Goal: Information Seeking & Learning: Learn about a topic

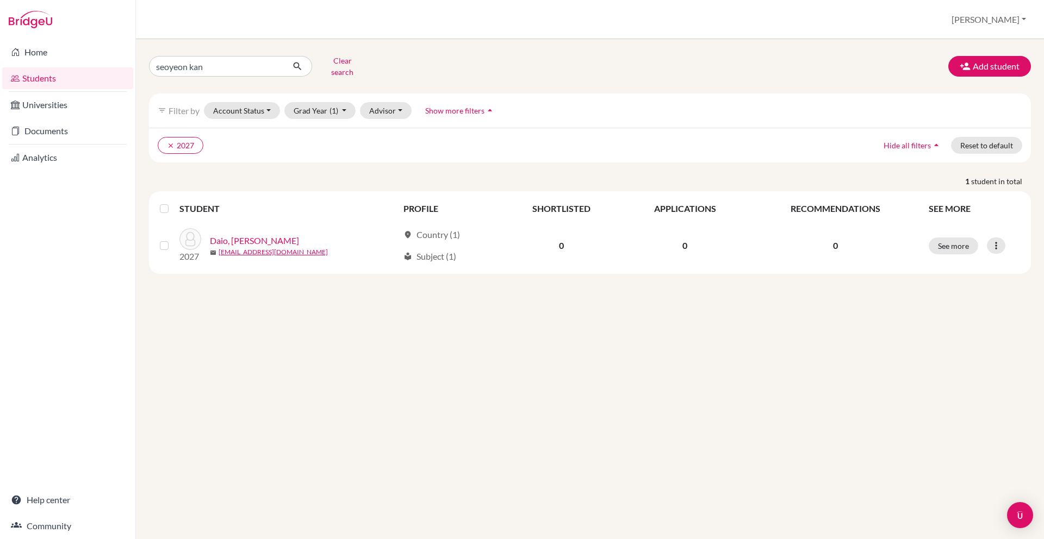
type input "[PERSON_NAME]"
click button "submit" at bounding box center [297, 66] width 29 height 21
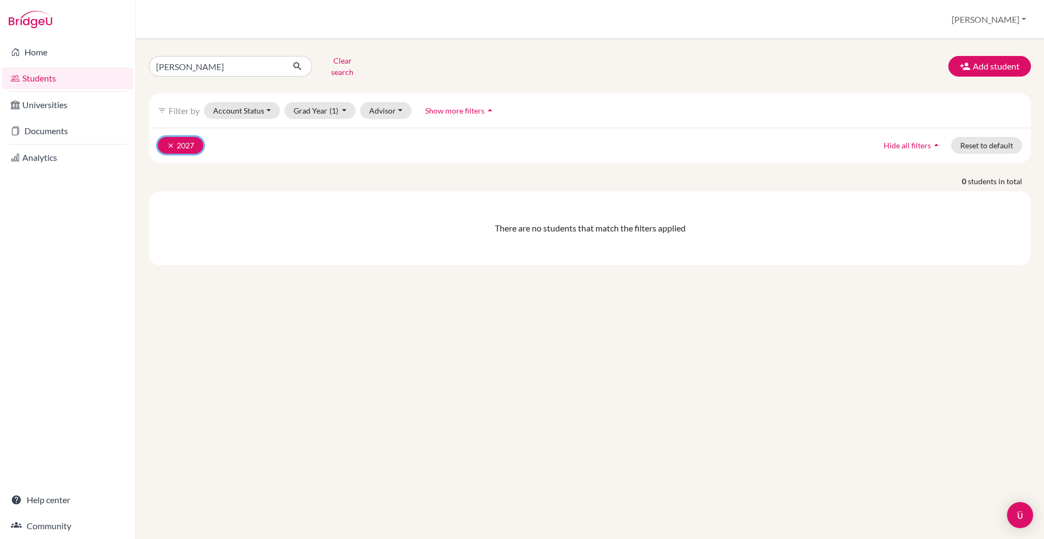
click at [170, 142] on icon "clear" at bounding box center [171, 146] width 8 height 8
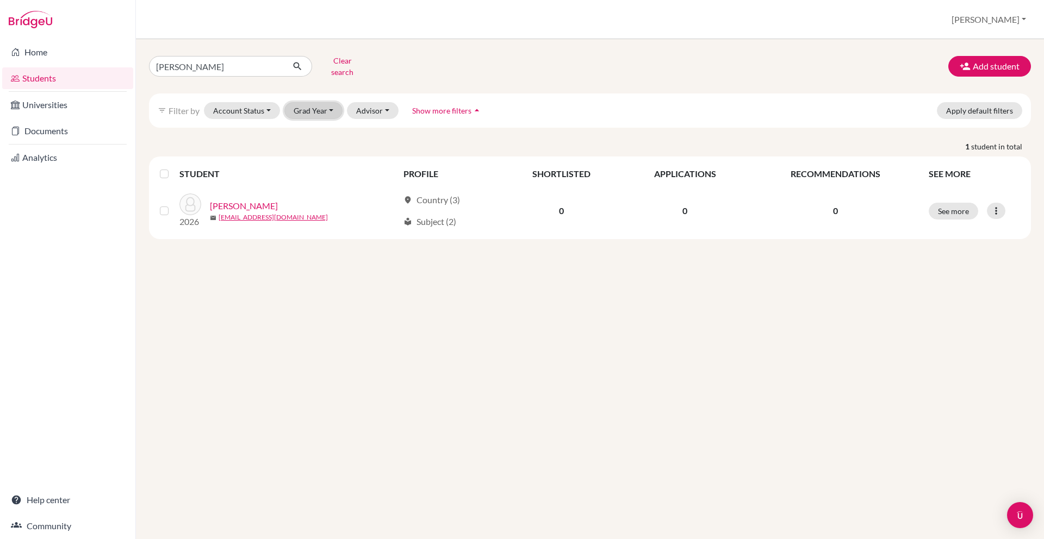
click at [313, 103] on button "Grad Year" at bounding box center [313, 110] width 59 height 17
click at [502, 500] on div "[PERSON_NAME] search Add student filter_list Filter by Account Status Active ac…" at bounding box center [590, 289] width 908 height 500
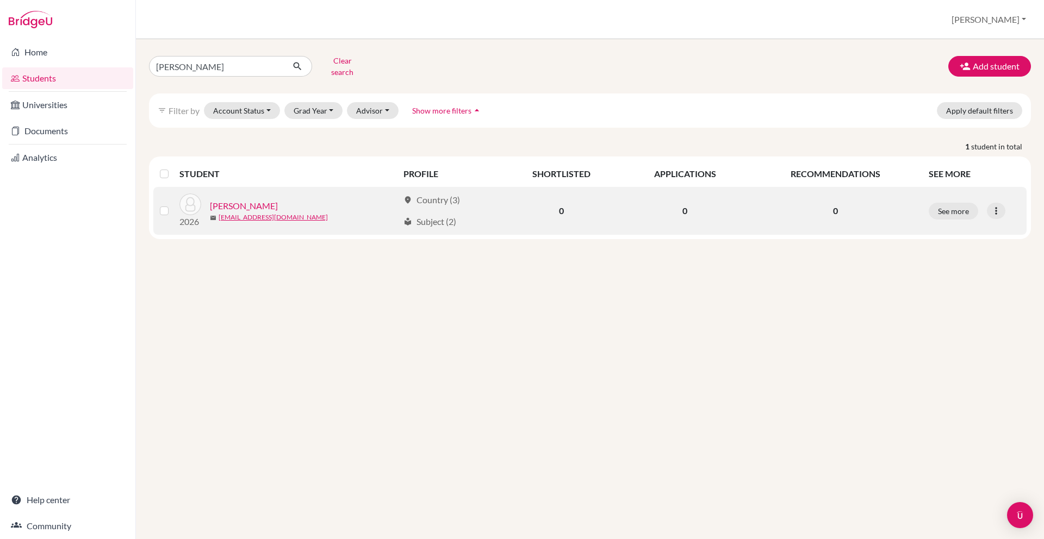
click at [247, 200] on link "[PERSON_NAME]" at bounding box center [244, 206] width 68 height 13
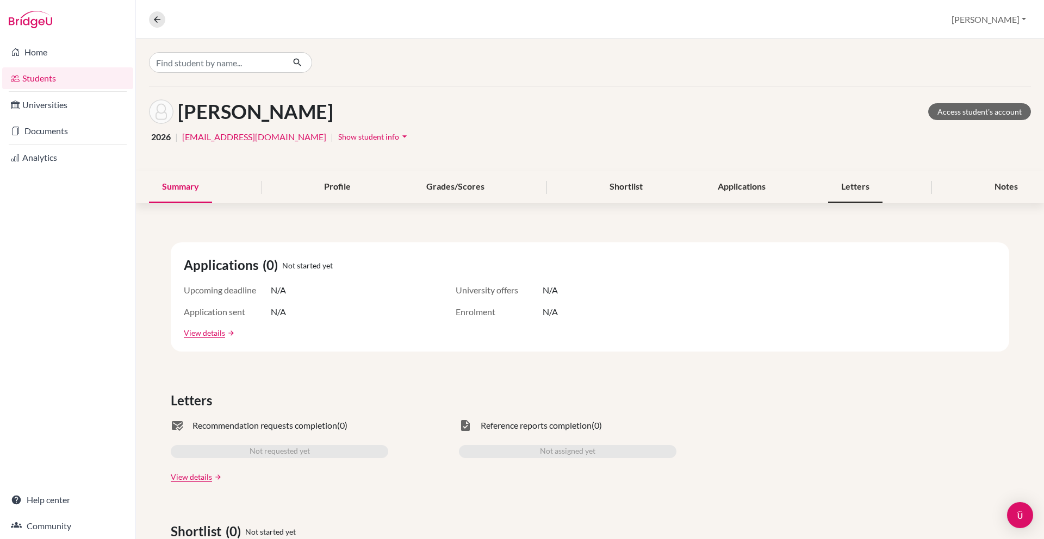
click at [867, 193] on div "Letters" at bounding box center [855, 187] width 54 height 32
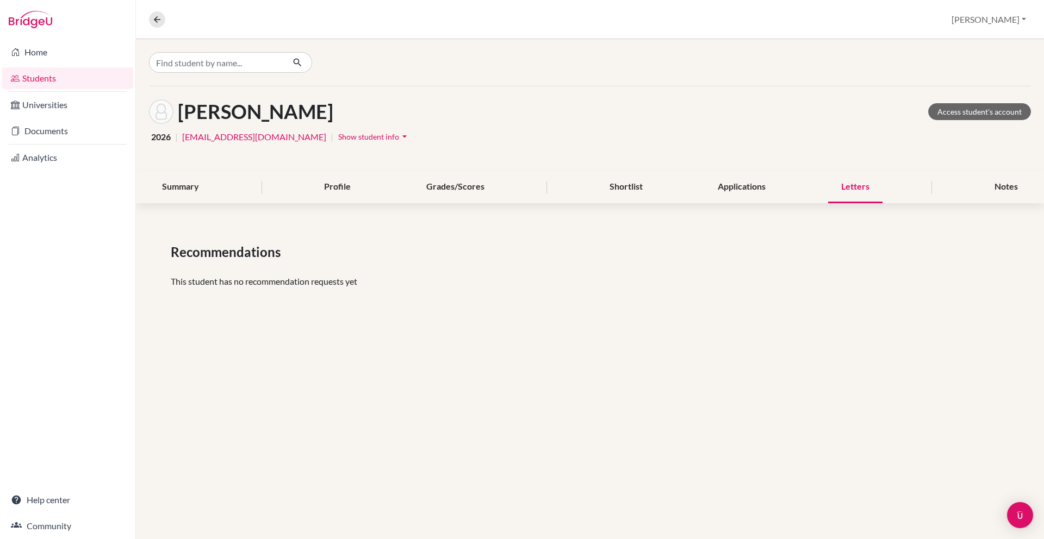
click at [348, 205] on div "[PERSON_NAME] Access student's account 2026 | [EMAIL_ADDRESS][DOMAIN_NAME] | Sh…" at bounding box center [590, 181] width 908 height 284
click at [477, 184] on div "Grades/Scores" at bounding box center [455, 187] width 84 height 32
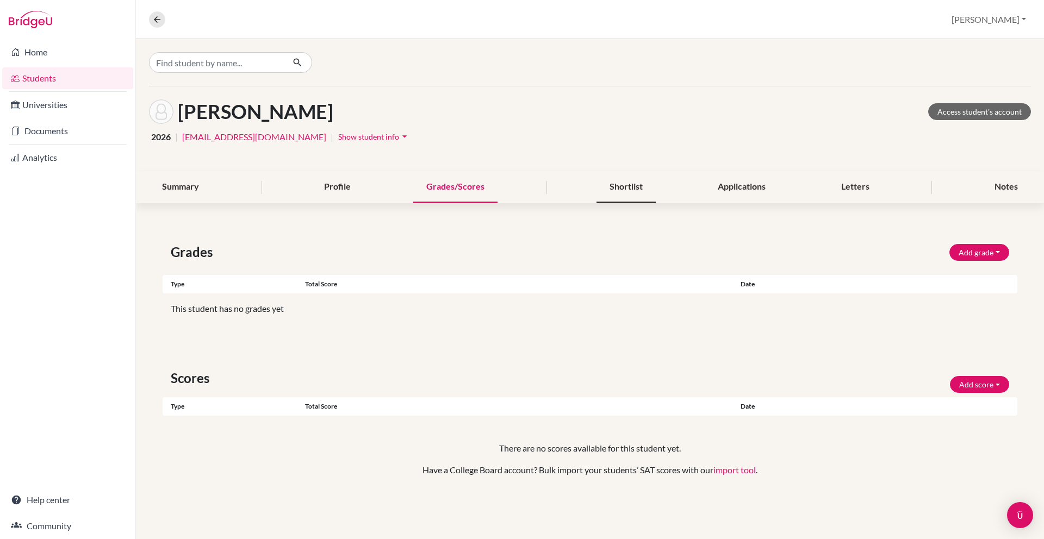
click at [624, 191] on div "Shortlist" at bounding box center [626, 187] width 59 height 32
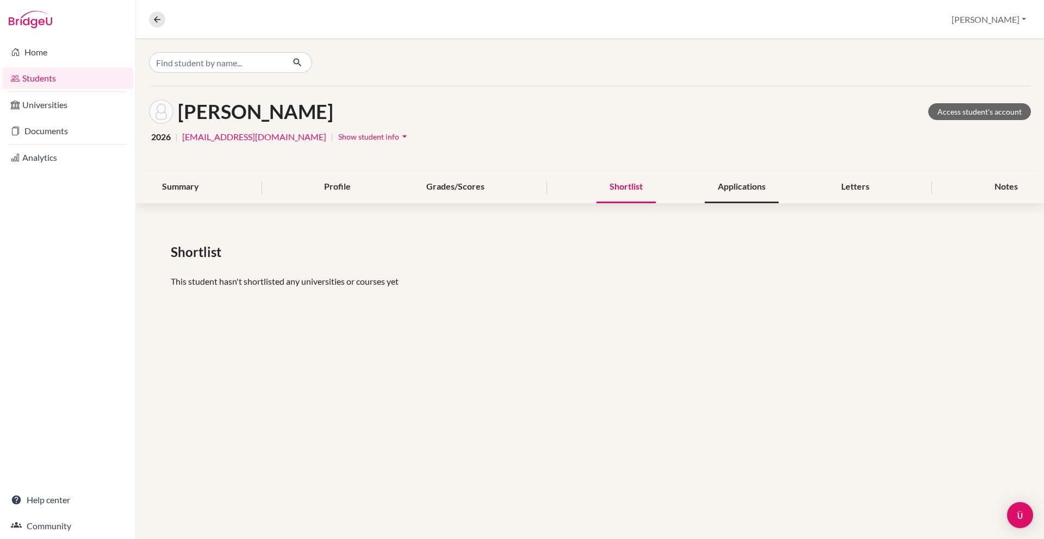
click at [739, 189] on div "Applications" at bounding box center [742, 187] width 74 height 32
click at [871, 193] on div "Letters" at bounding box center [855, 187] width 54 height 32
click at [181, 189] on div "Summary" at bounding box center [180, 187] width 63 height 32
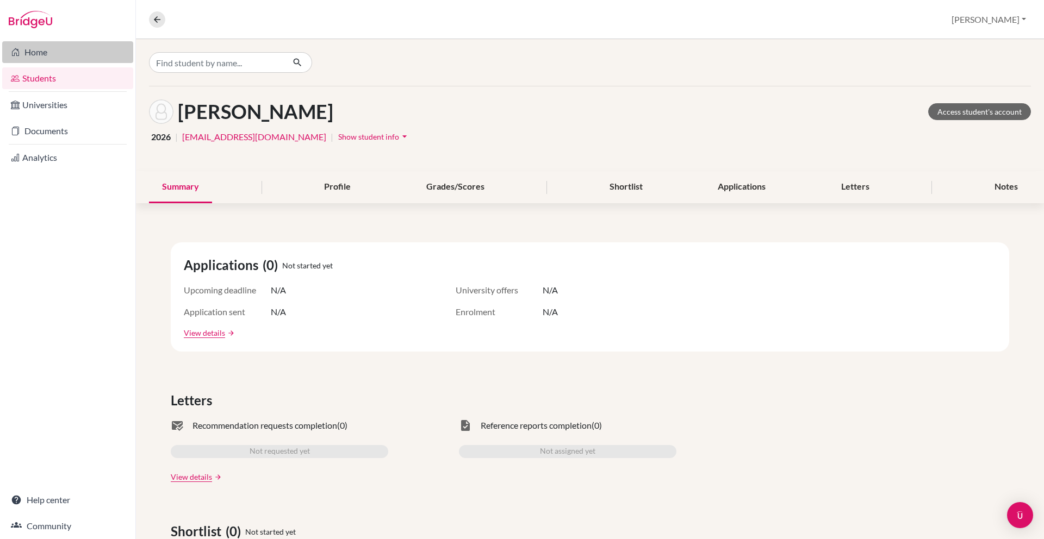
click at [115, 45] on link "Home" at bounding box center [67, 52] width 131 height 22
